Goal: Task Accomplishment & Management: Manage account settings

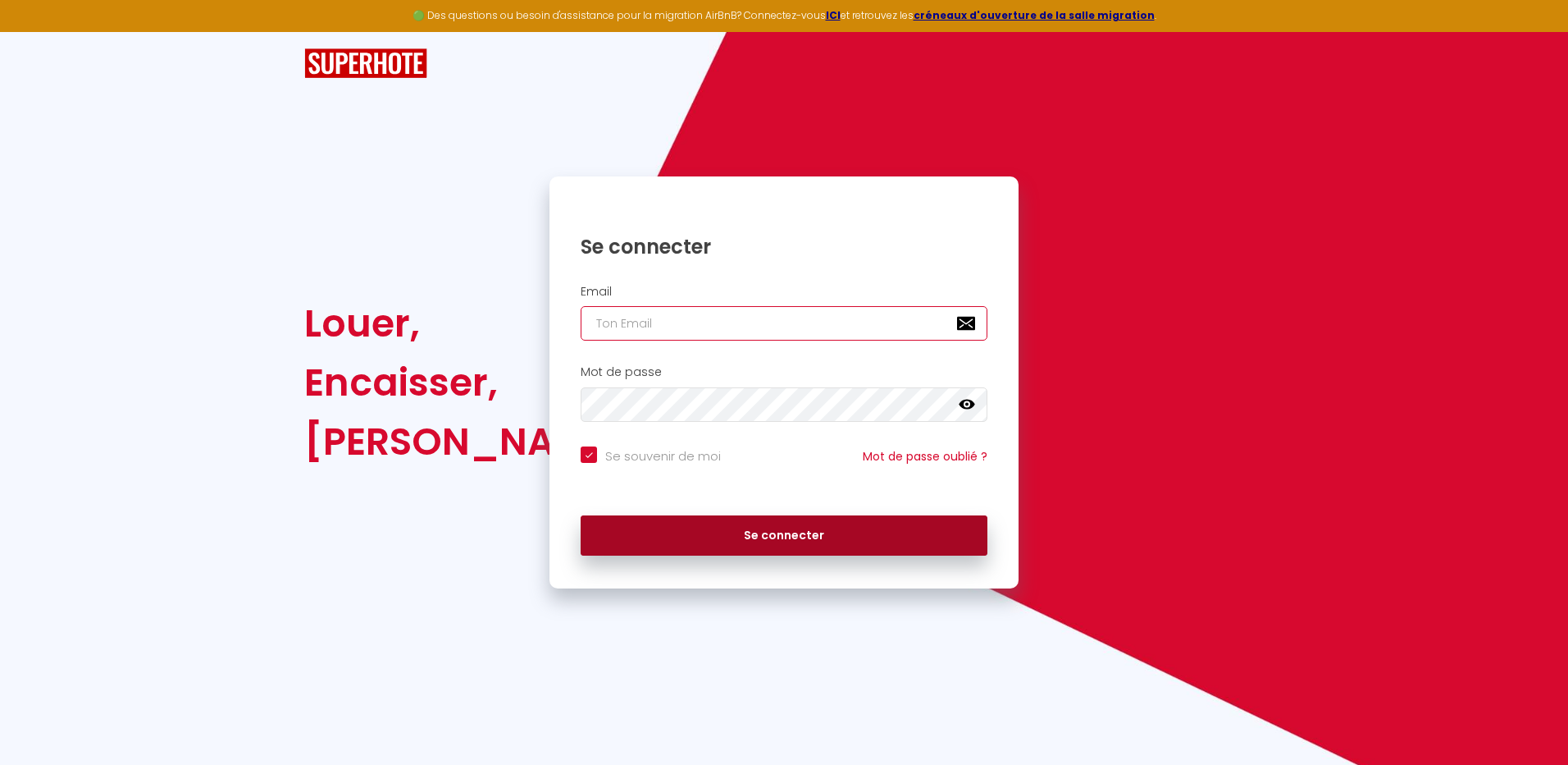
type input "[EMAIL_ADDRESS][DOMAIN_NAME]"
click at [786, 540] on button "Se connecter" at bounding box center [783, 536] width 407 height 41
checkbox input "true"
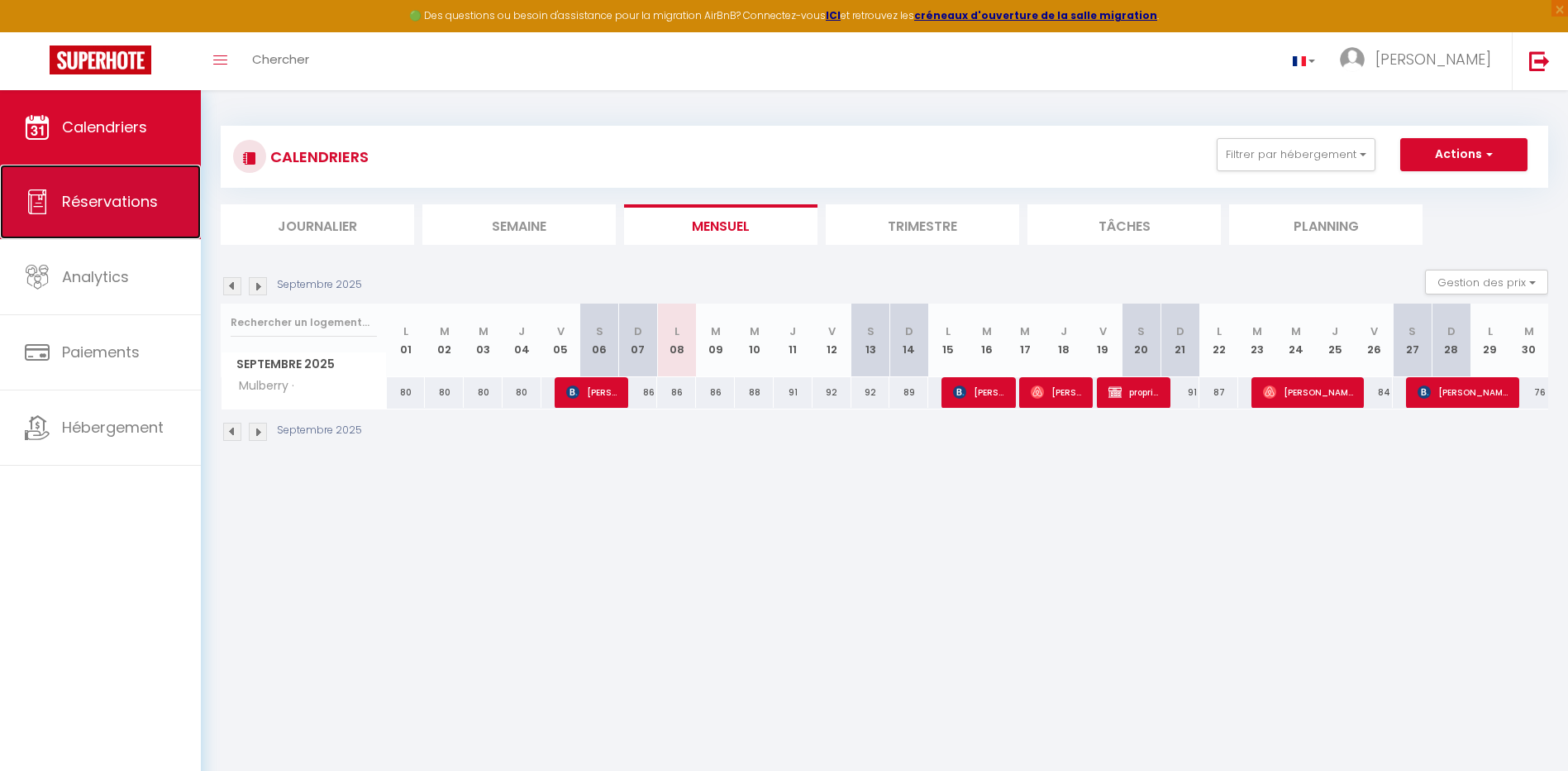
click at [111, 207] on span "Réservations" at bounding box center [109, 201] width 96 height 21
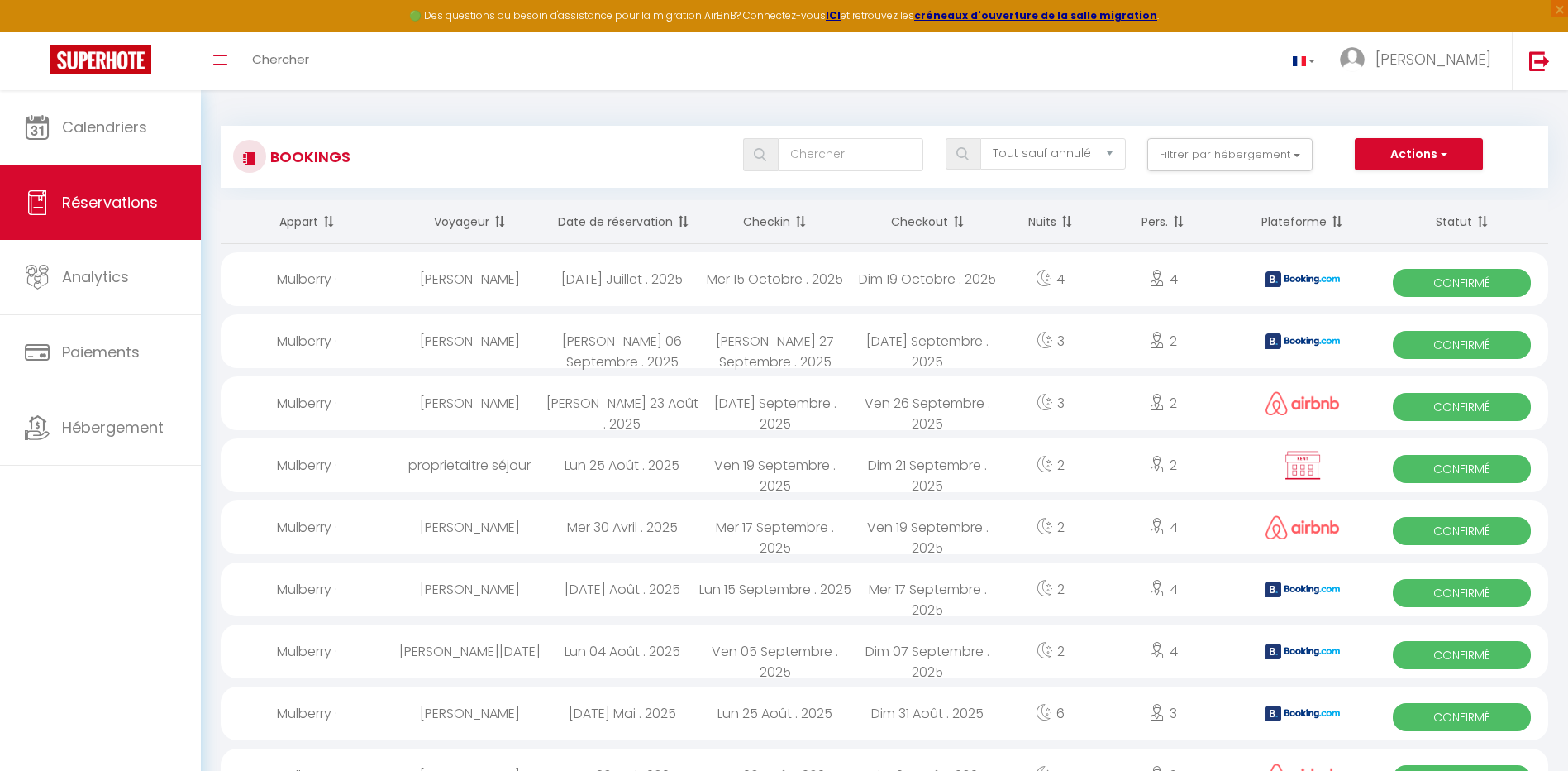
click at [643, 264] on div "[DATE] Juillet . 2025" at bounding box center [622, 279] width 153 height 54
select select "OK"
select select "KO"
select select "0"
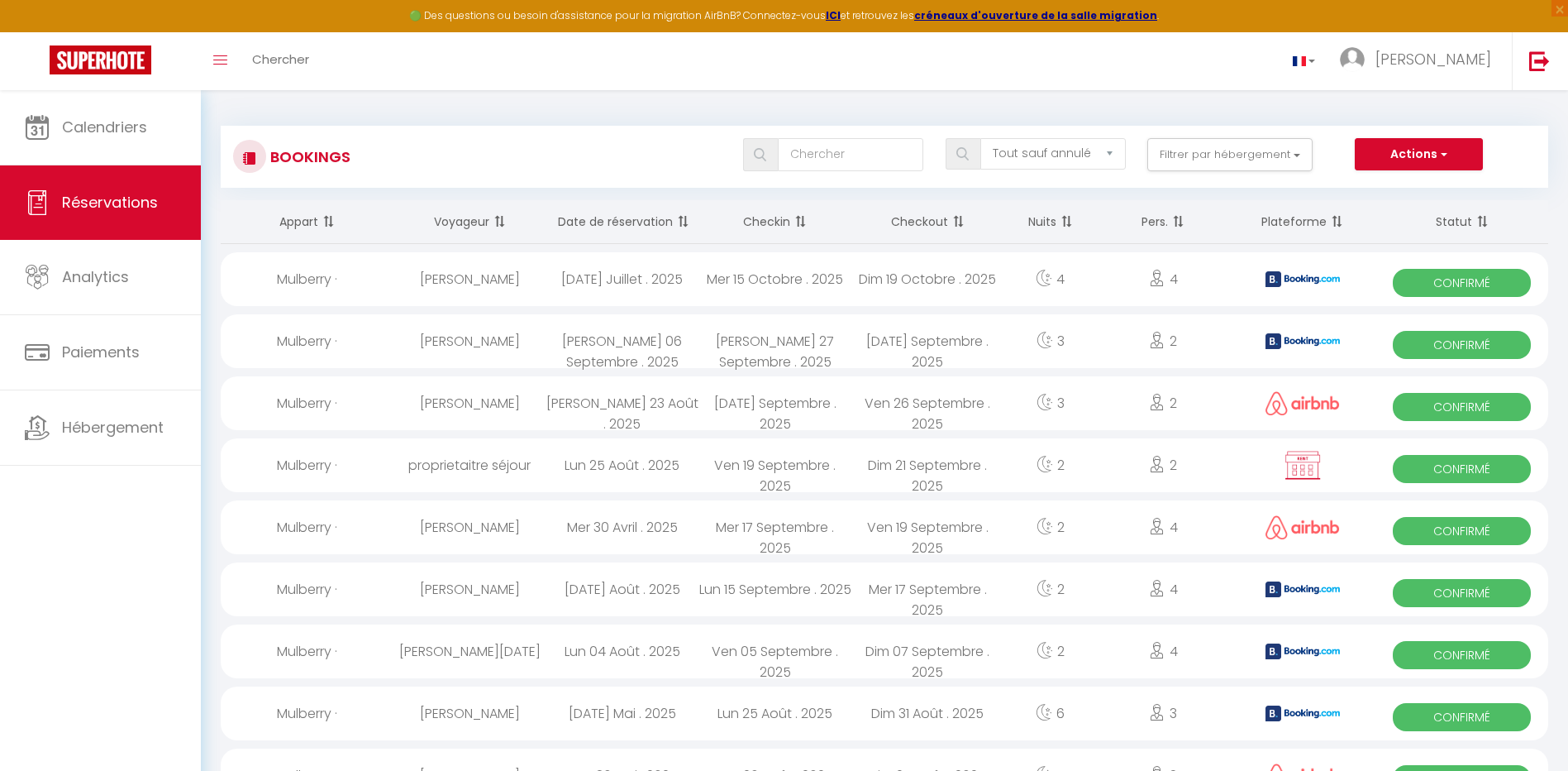
select select "1"
select select
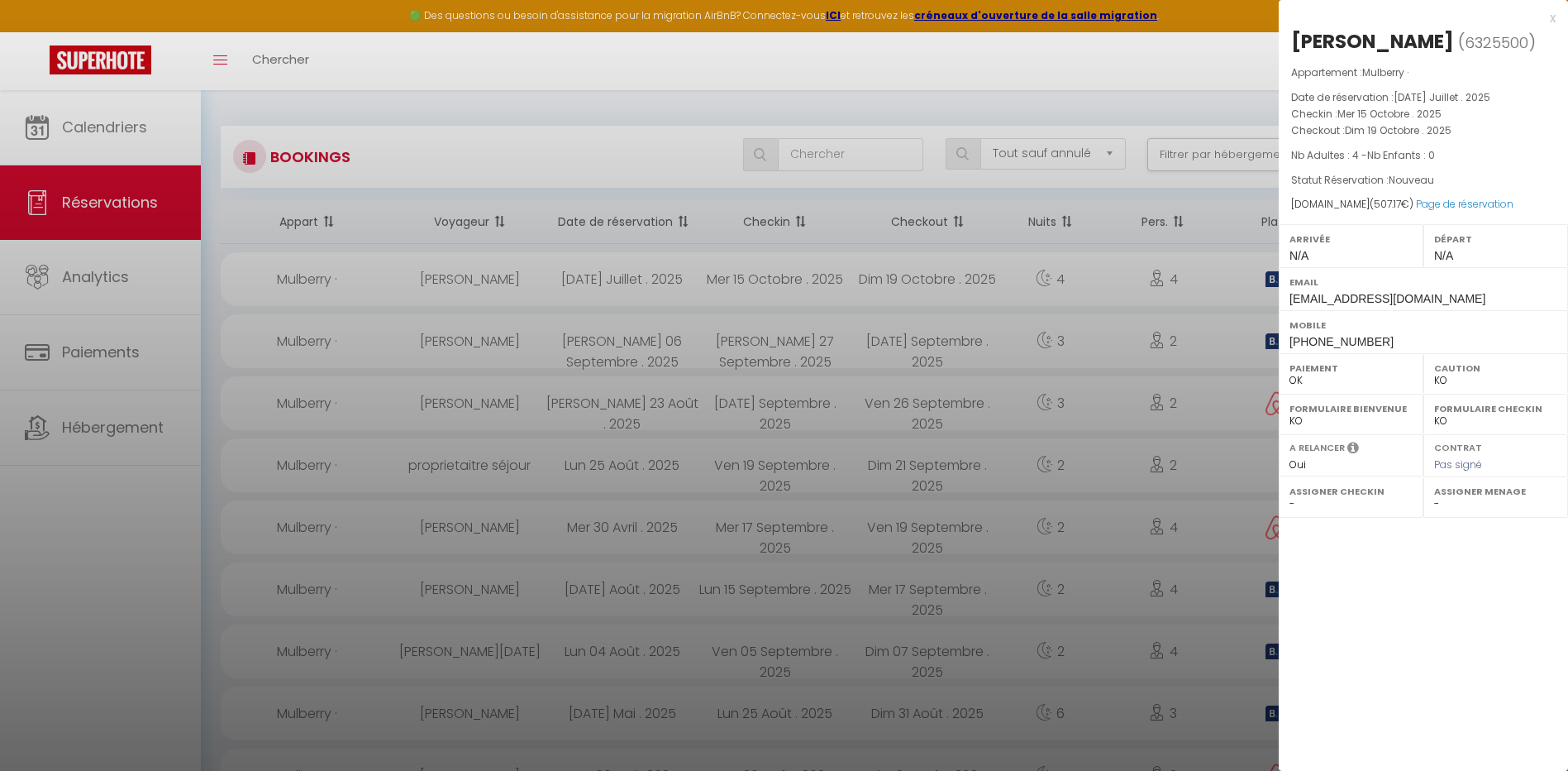
click at [654, 286] on div at bounding box center [784, 385] width 1568 height 771
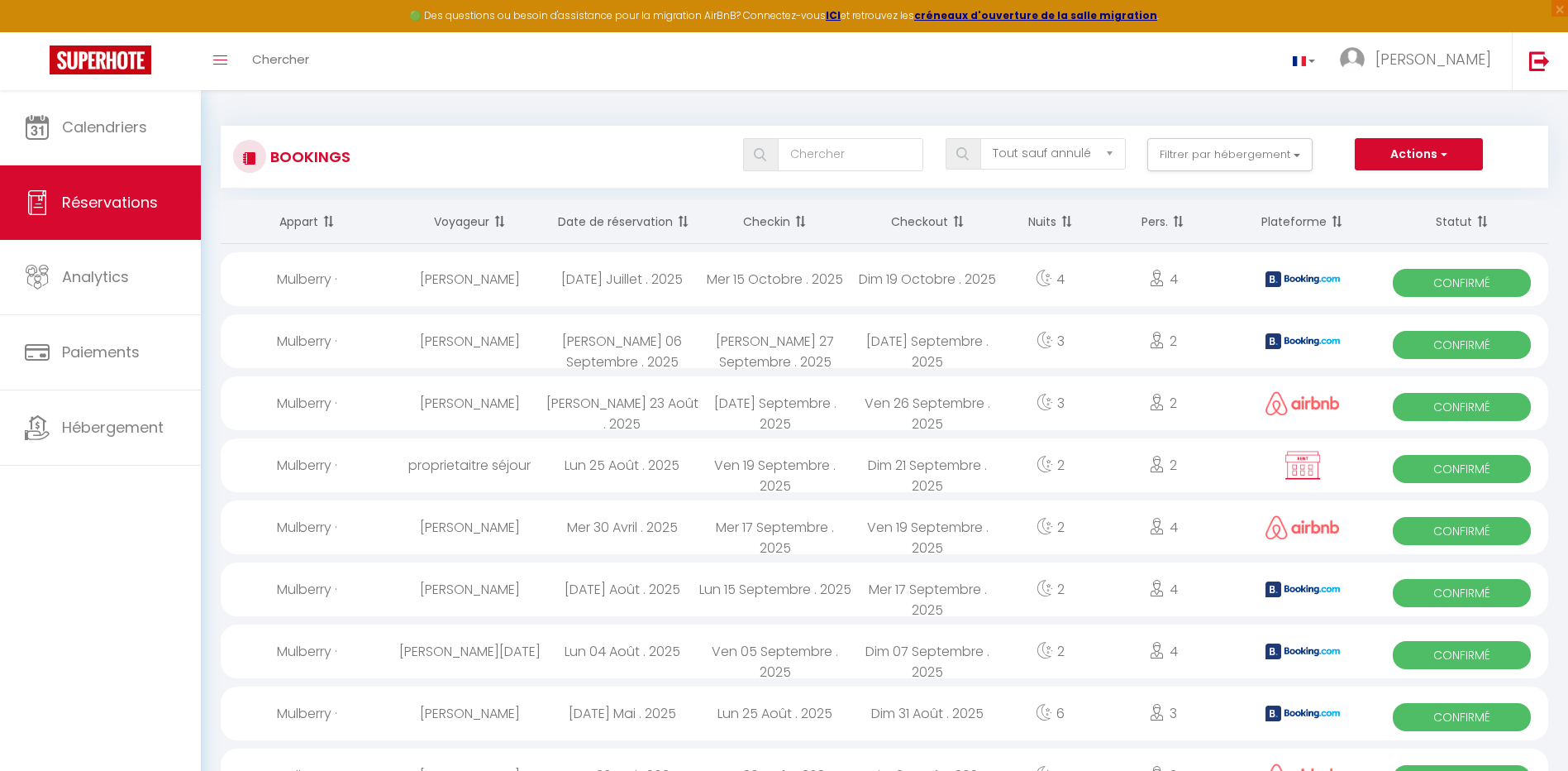
click at [647, 269] on div "[DATE] Juillet . 2025" at bounding box center [622, 279] width 153 height 54
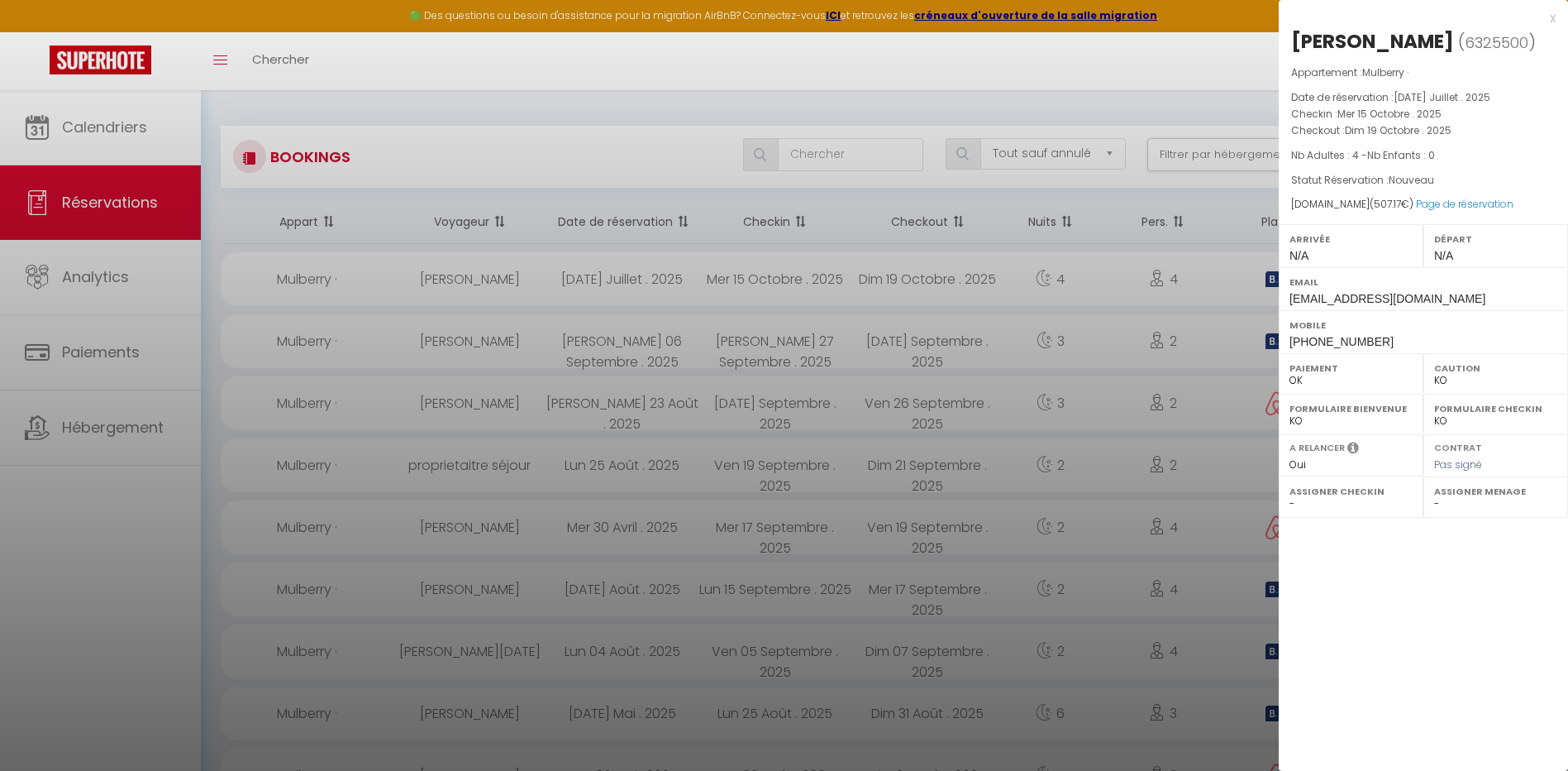
click at [635, 281] on div at bounding box center [784, 385] width 1568 height 771
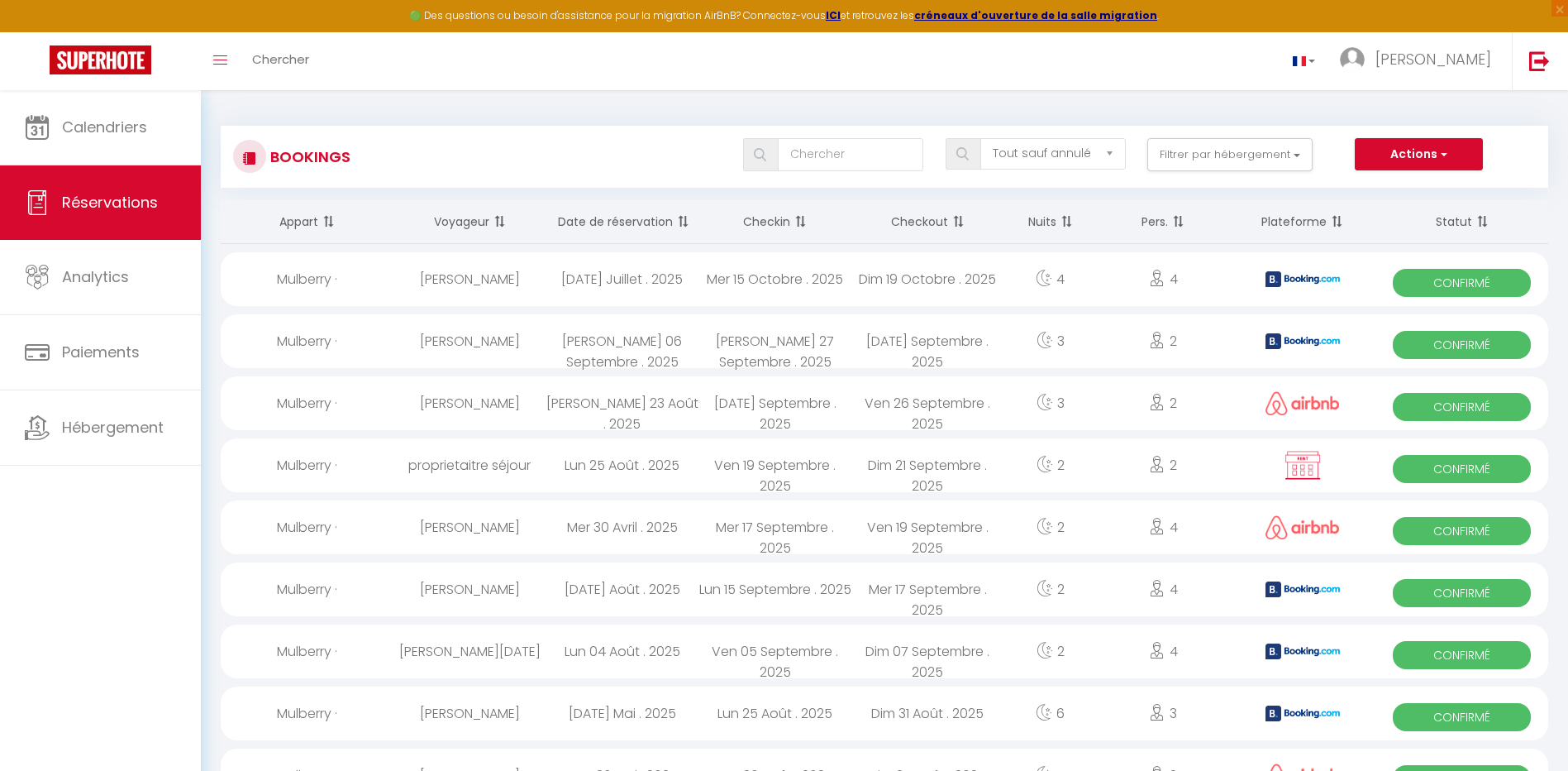
click at [618, 231] on th "Date de réservation" at bounding box center [622, 221] width 153 height 44
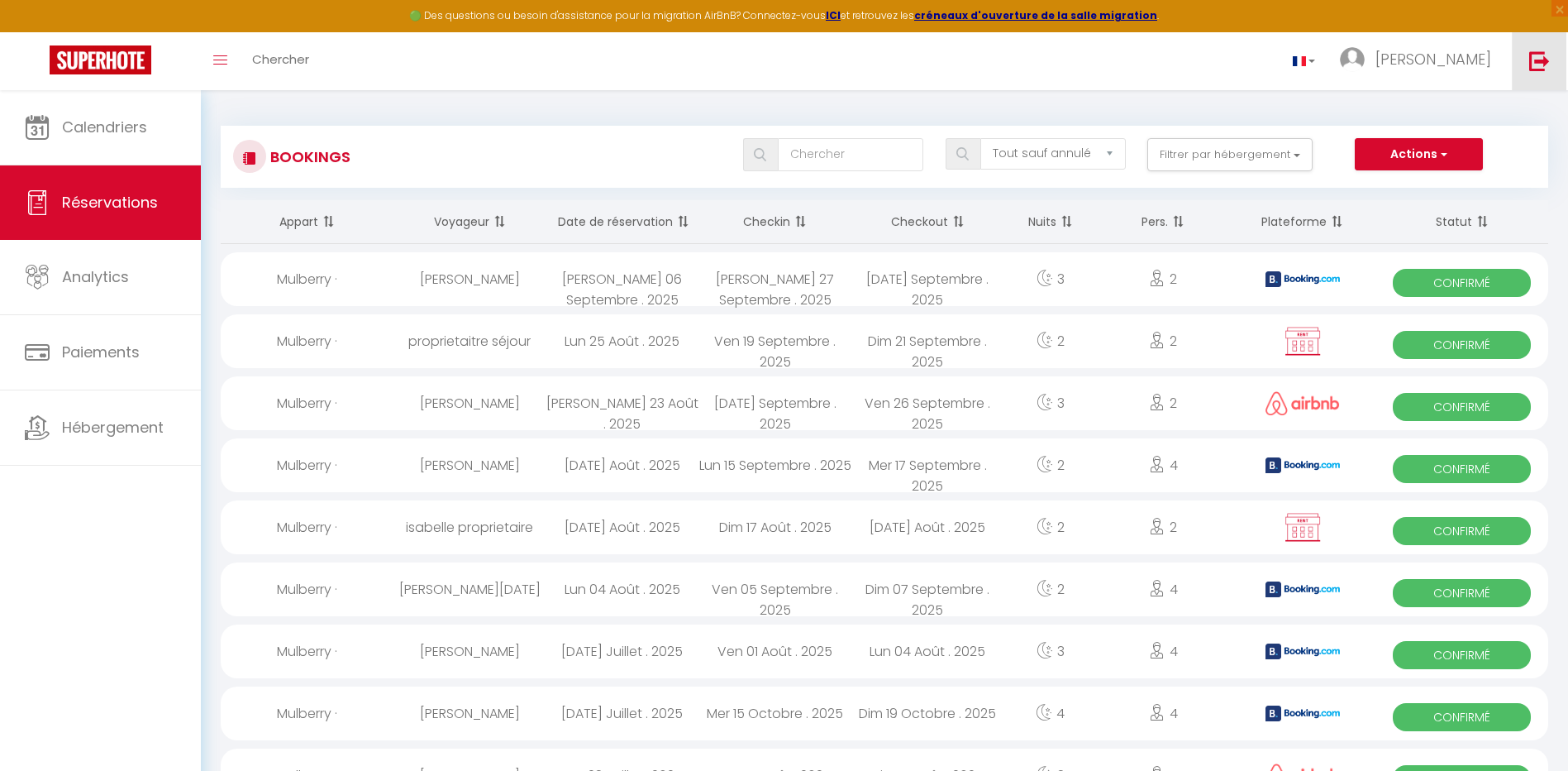
click at [1532, 67] on img at bounding box center [1540, 61] width 21 height 21
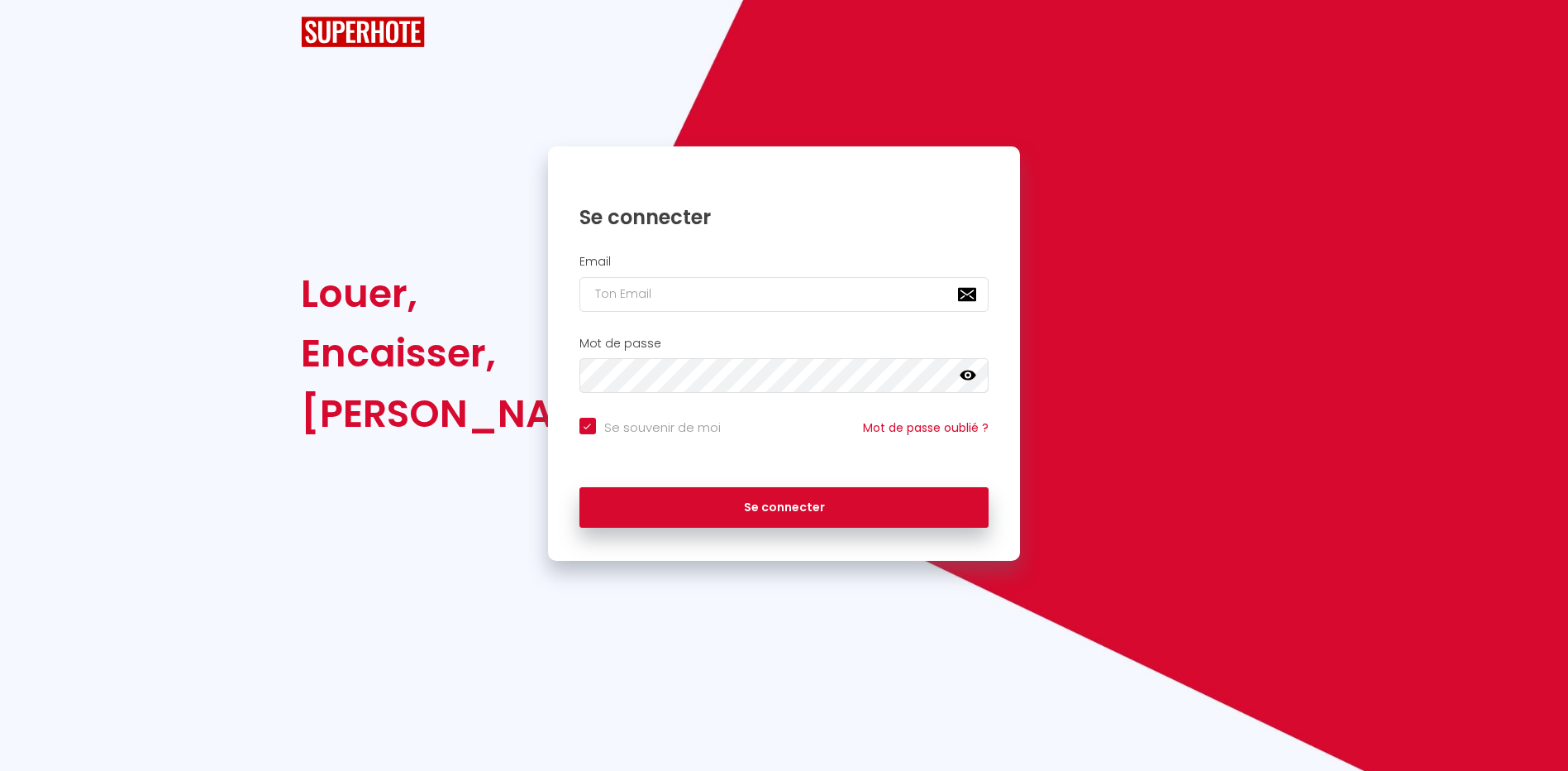
checkbox input "true"
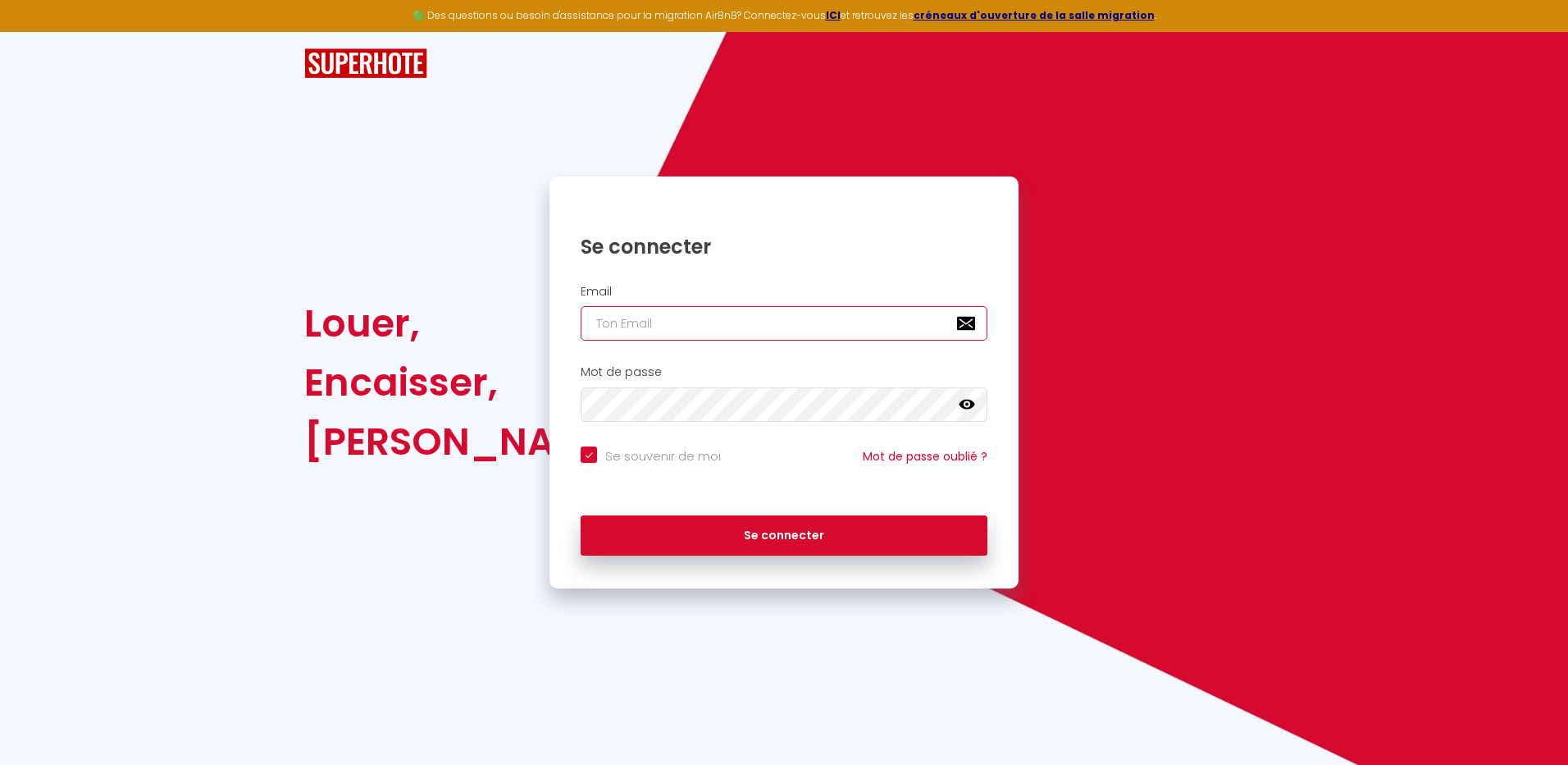
type input "[EMAIL_ADDRESS][DOMAIN_NAME]"
checkbox input "true"
